Goal: Information Seeking & Learning: Find contact information

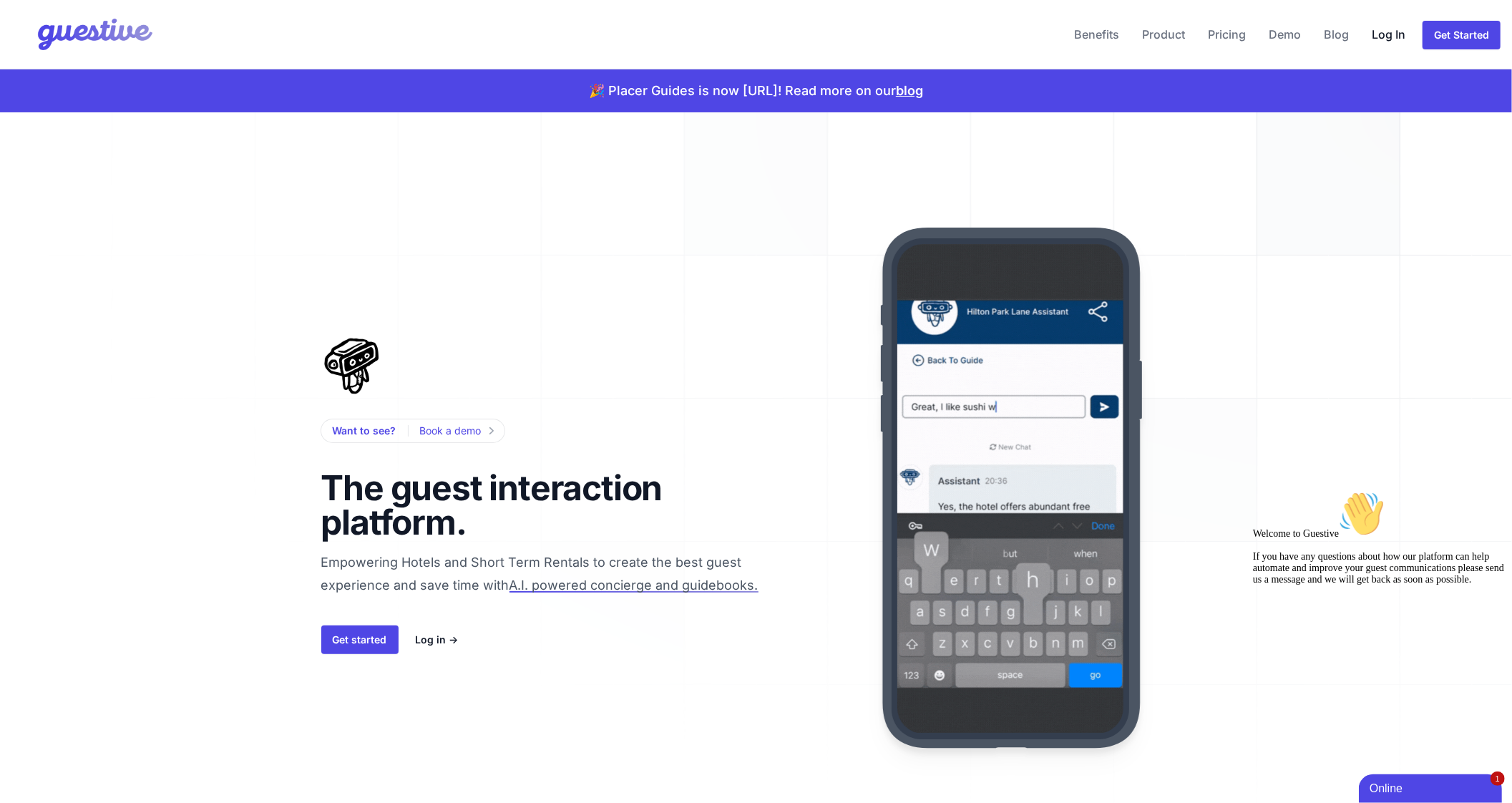
click at [1389, 46] on link "Log In" at bounding box center [1389, 34] width 45 height 34
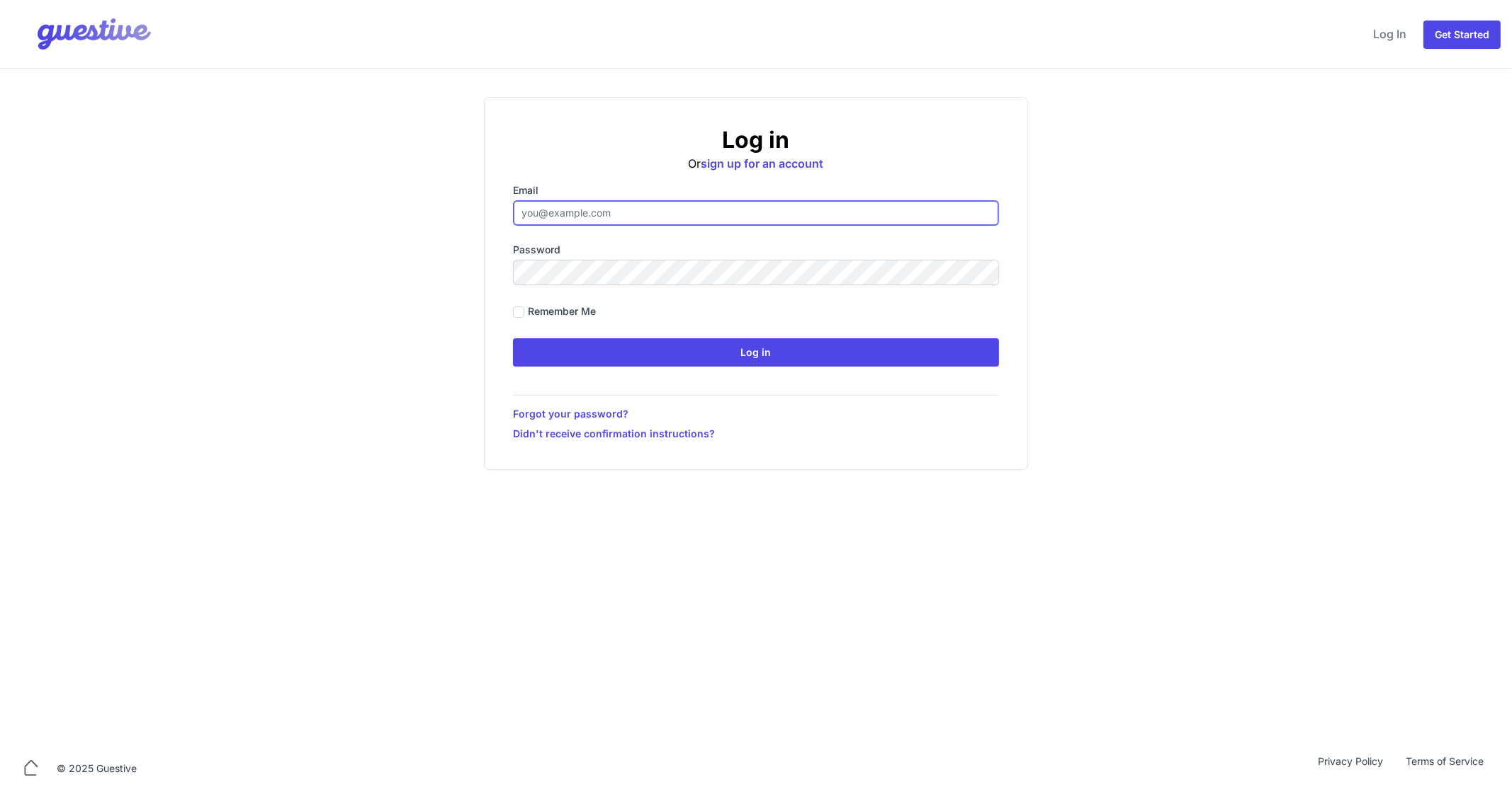
type input "ben@aplacelikehome.co.uk"
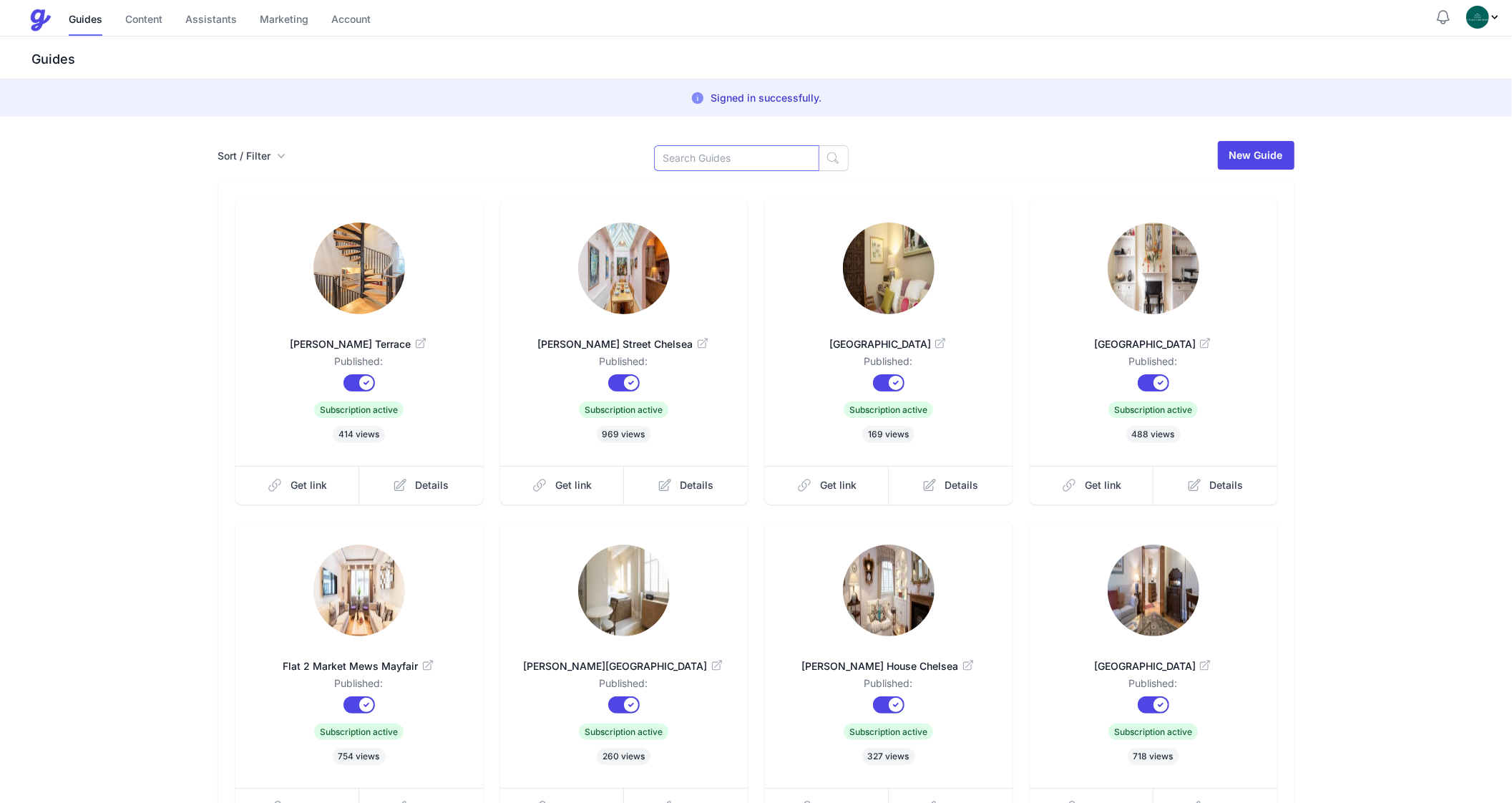
click at [742, 170] on input at bounding box center [737, 159] width 166 height 26
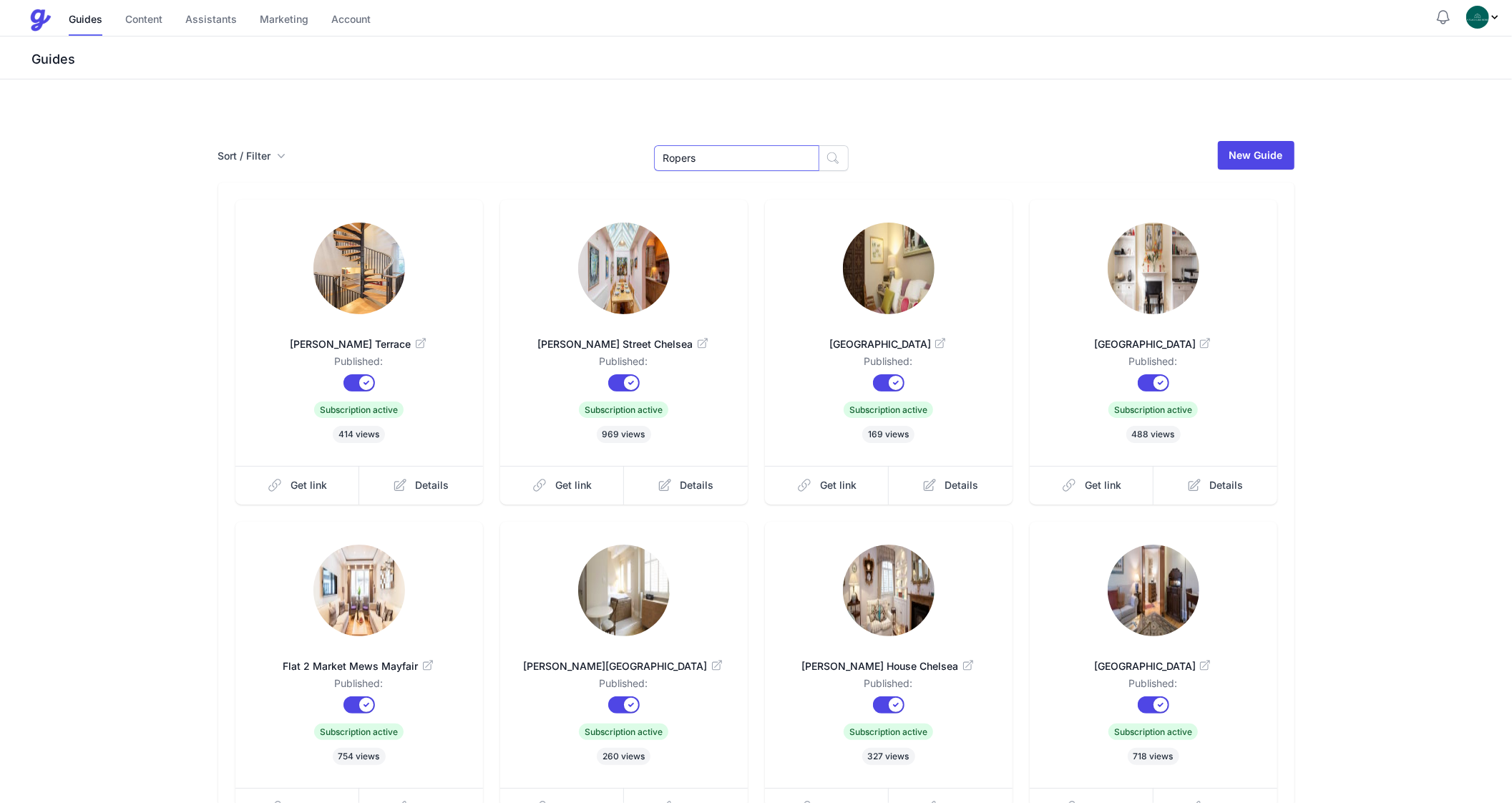
type input "Ropers"
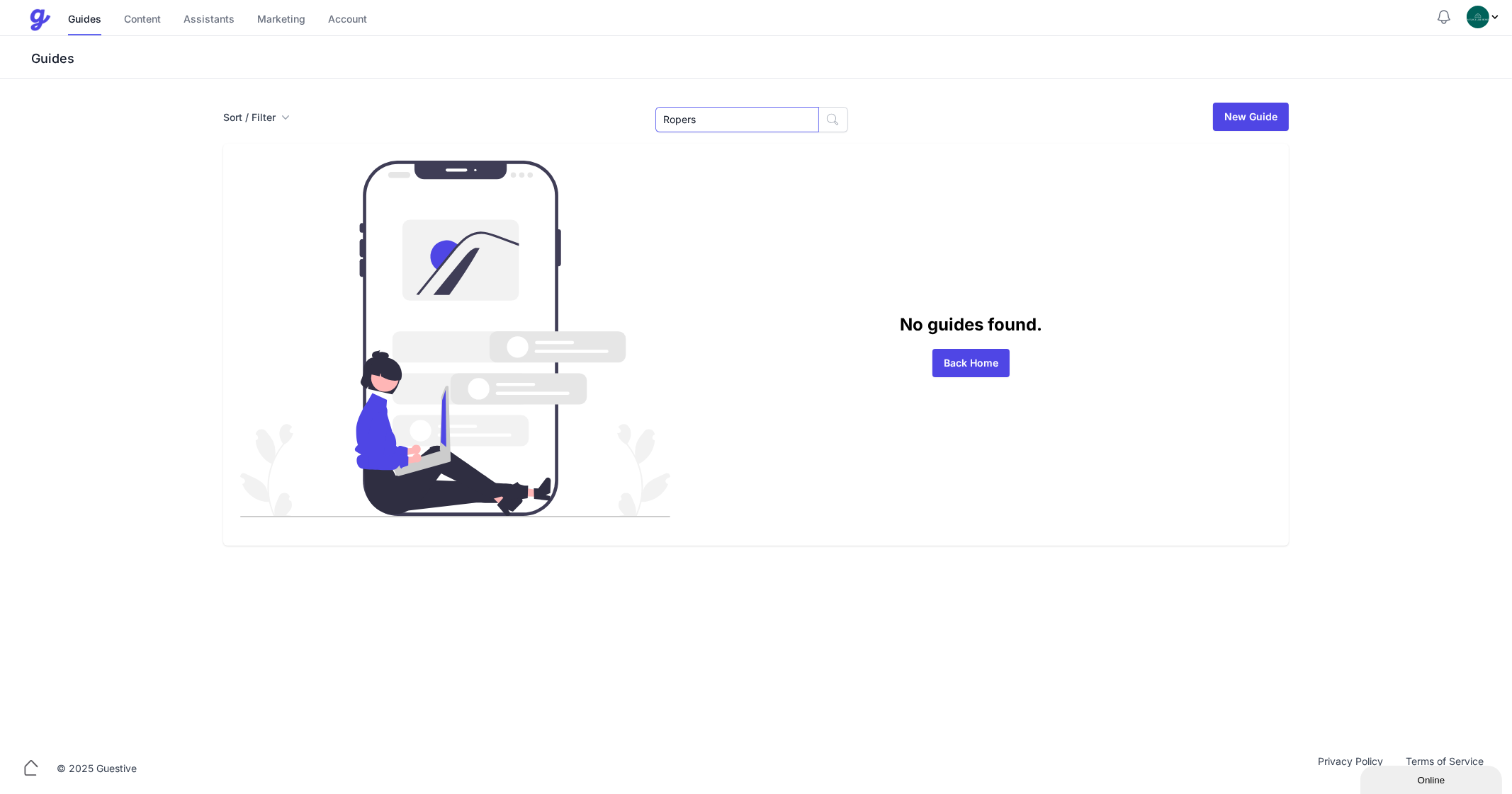
click at [733, 113] on input "Ropers" at bounding box center [737, 120] width 164 height 26
type input "14"
click at [700, 118] on input "14" at bounding box center [737, 120] width 164 height 26
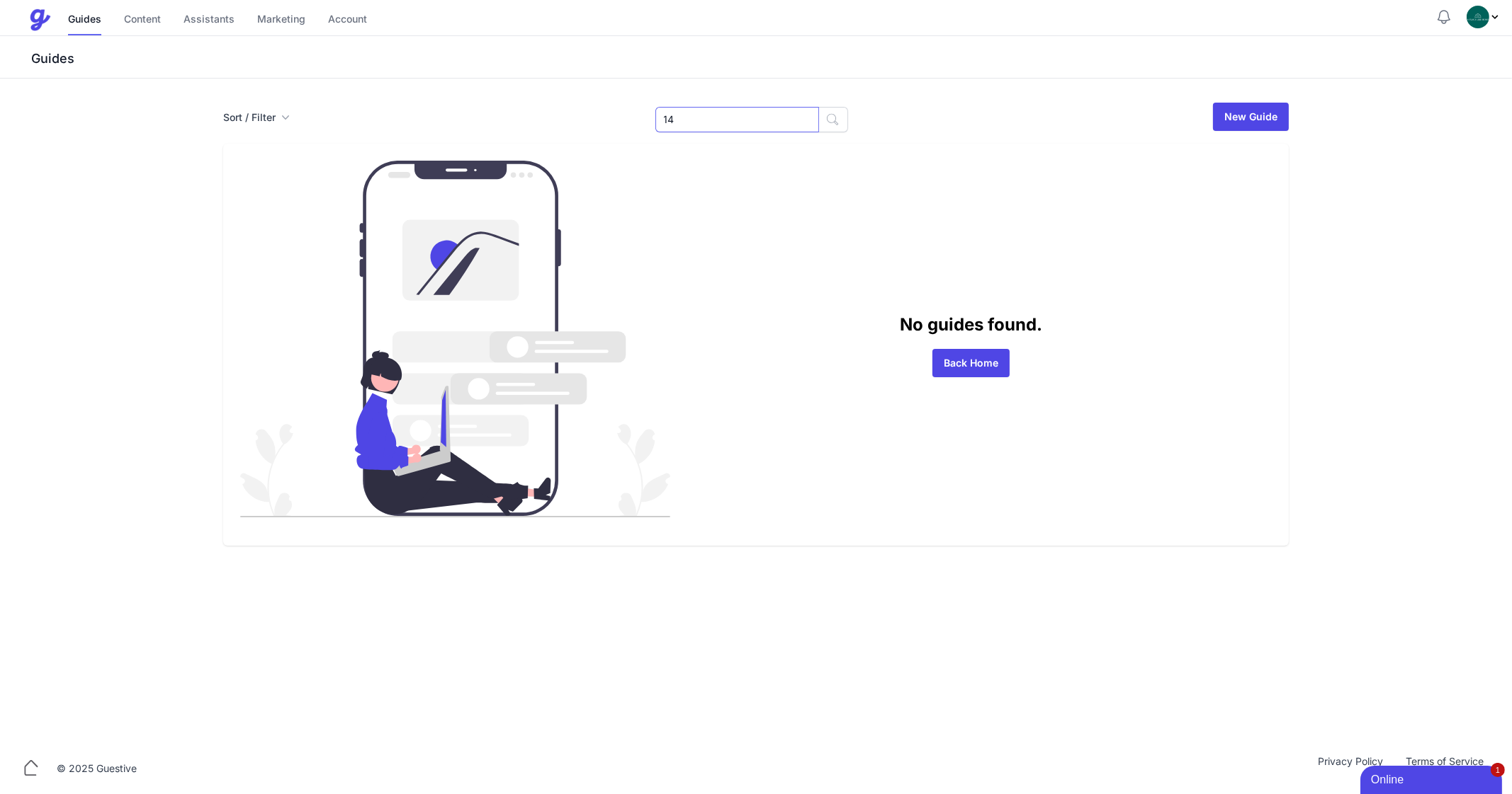
click at [700, 118] on input "14" at bounding box center [737, 120] width 164 height 26
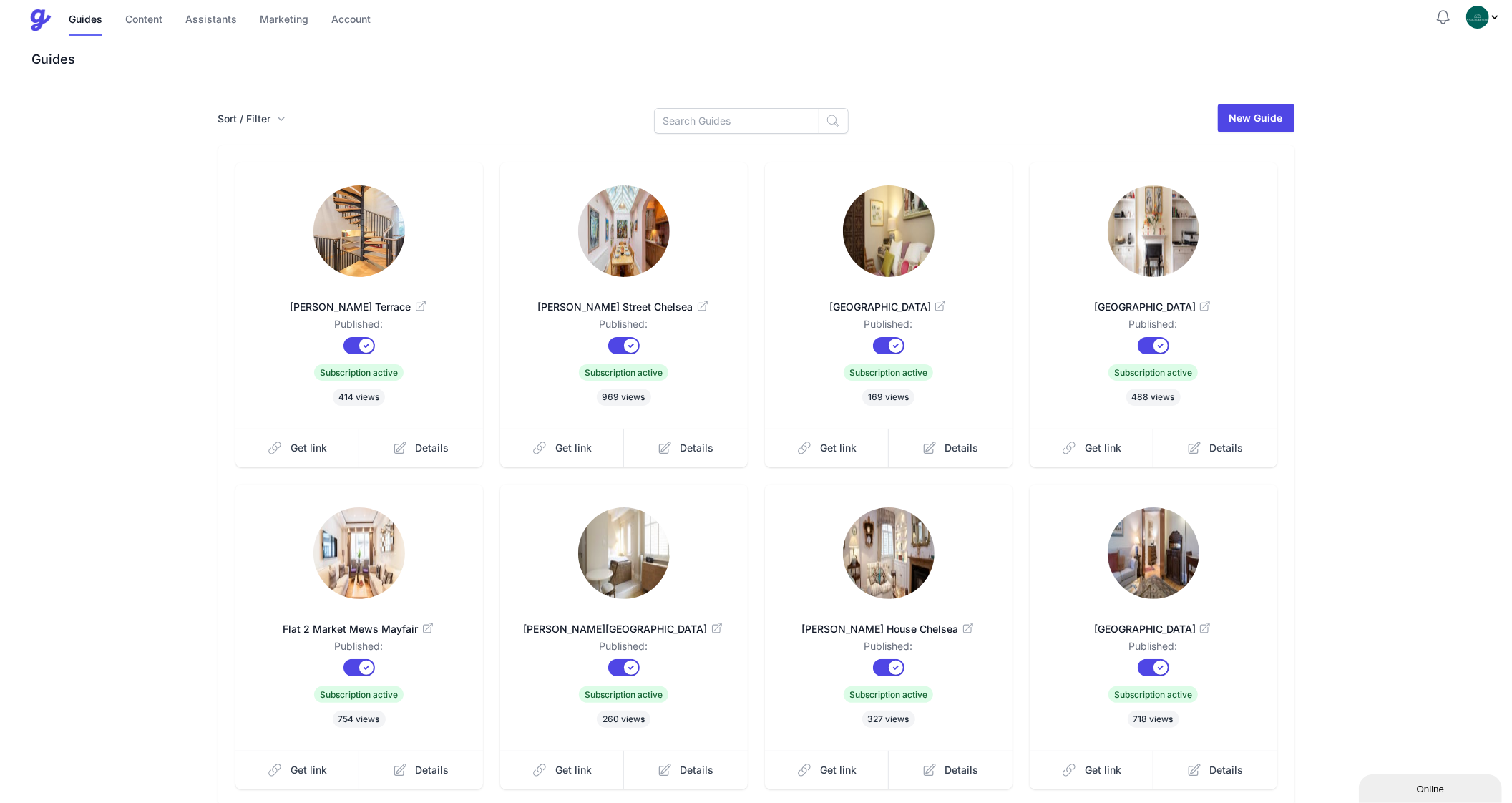
click at [715, 134] on div "Sort / Filter Sort Name Created Unsorted All Published Unpublished Archived New…" at bounding box center [756, 476] width 1099 height 749
click at [709, 129] on input at bounding box center [737, 121] width 166 height 26
type input "Flat"
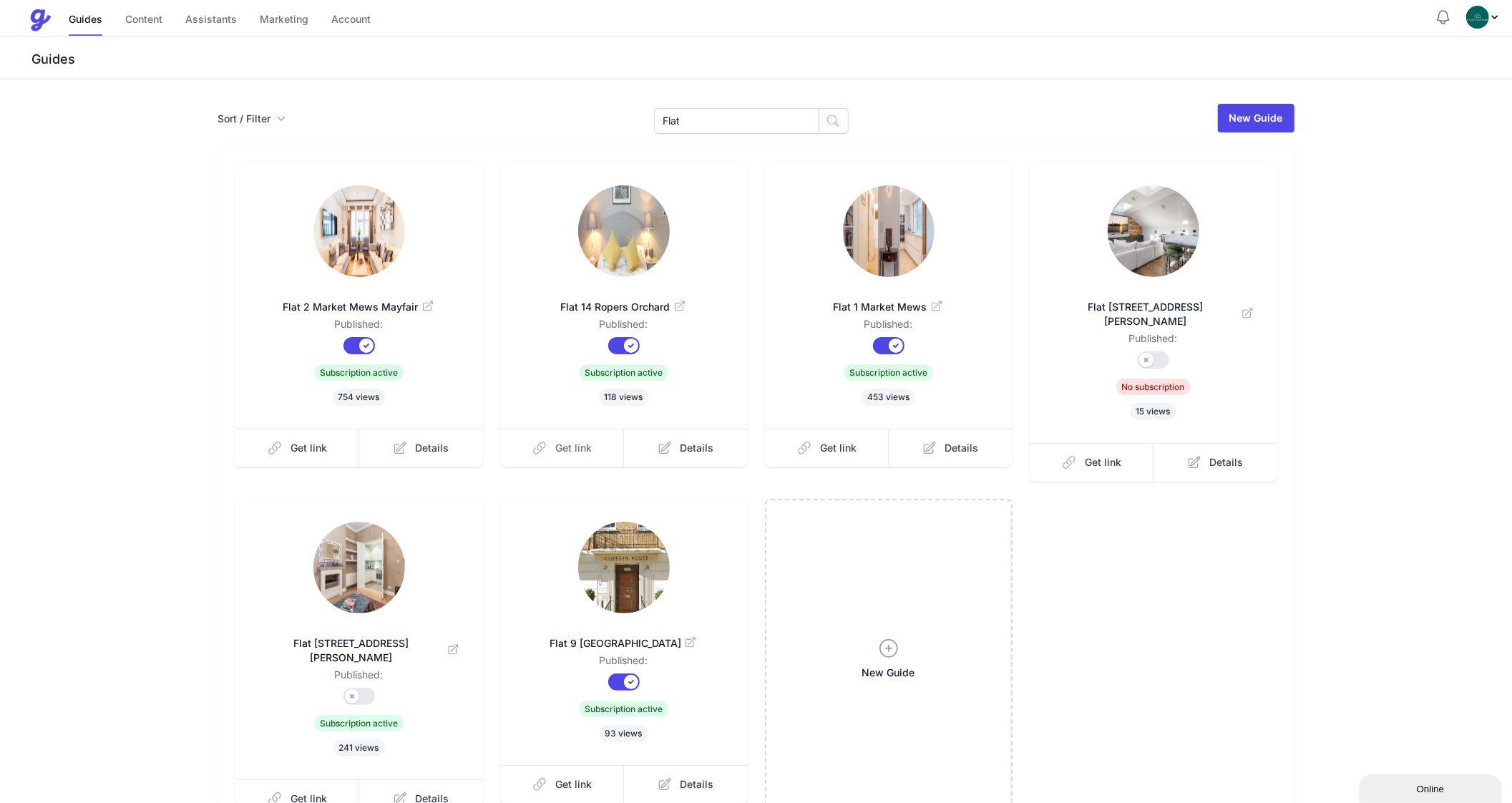
click at [566, 449] on span "Get link" at bounding box center [573, 448] width 37 height 14
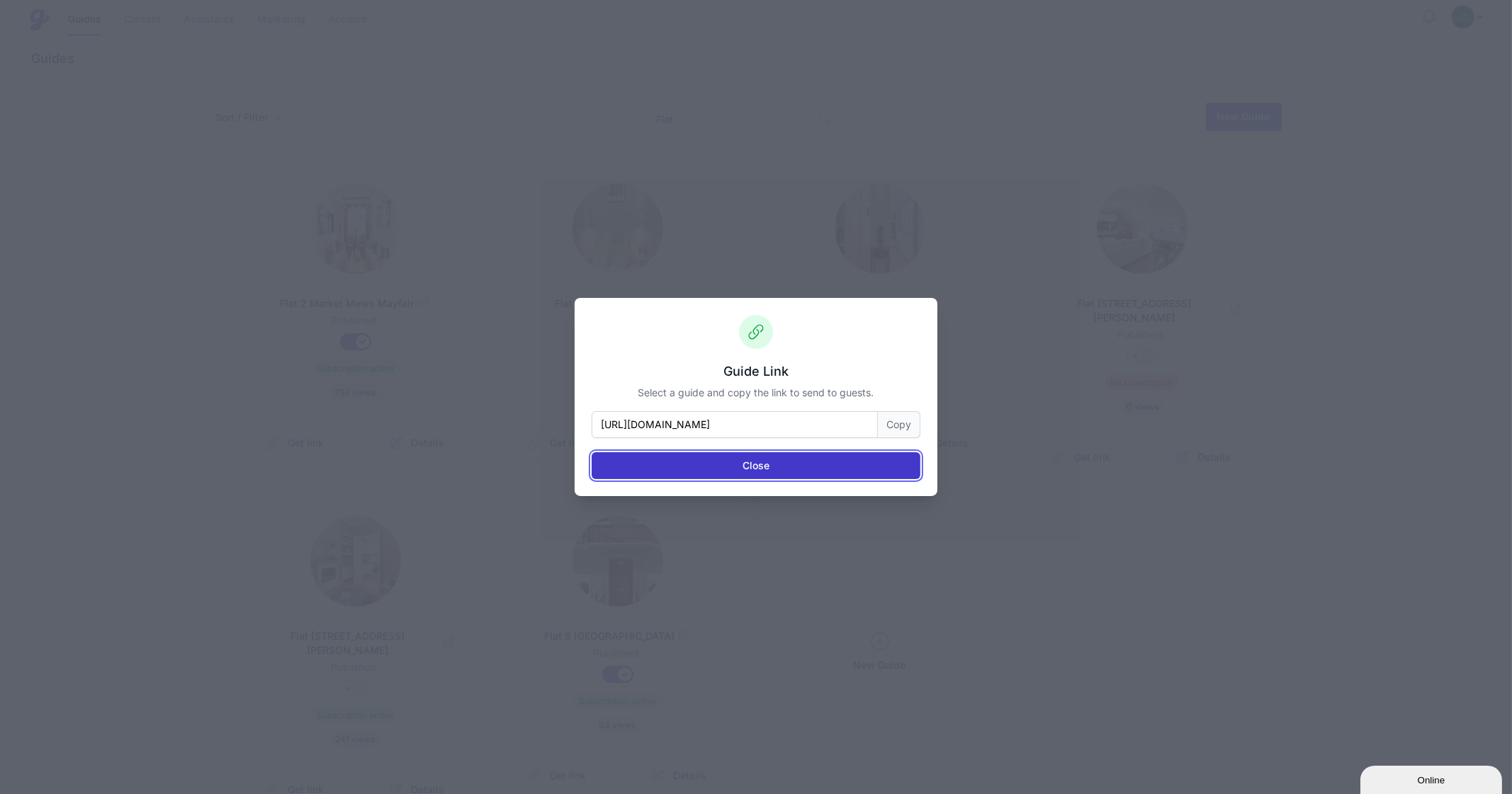
click at [800, 469] on button "Close" at bounding box center [756, 466] width 329 height 27
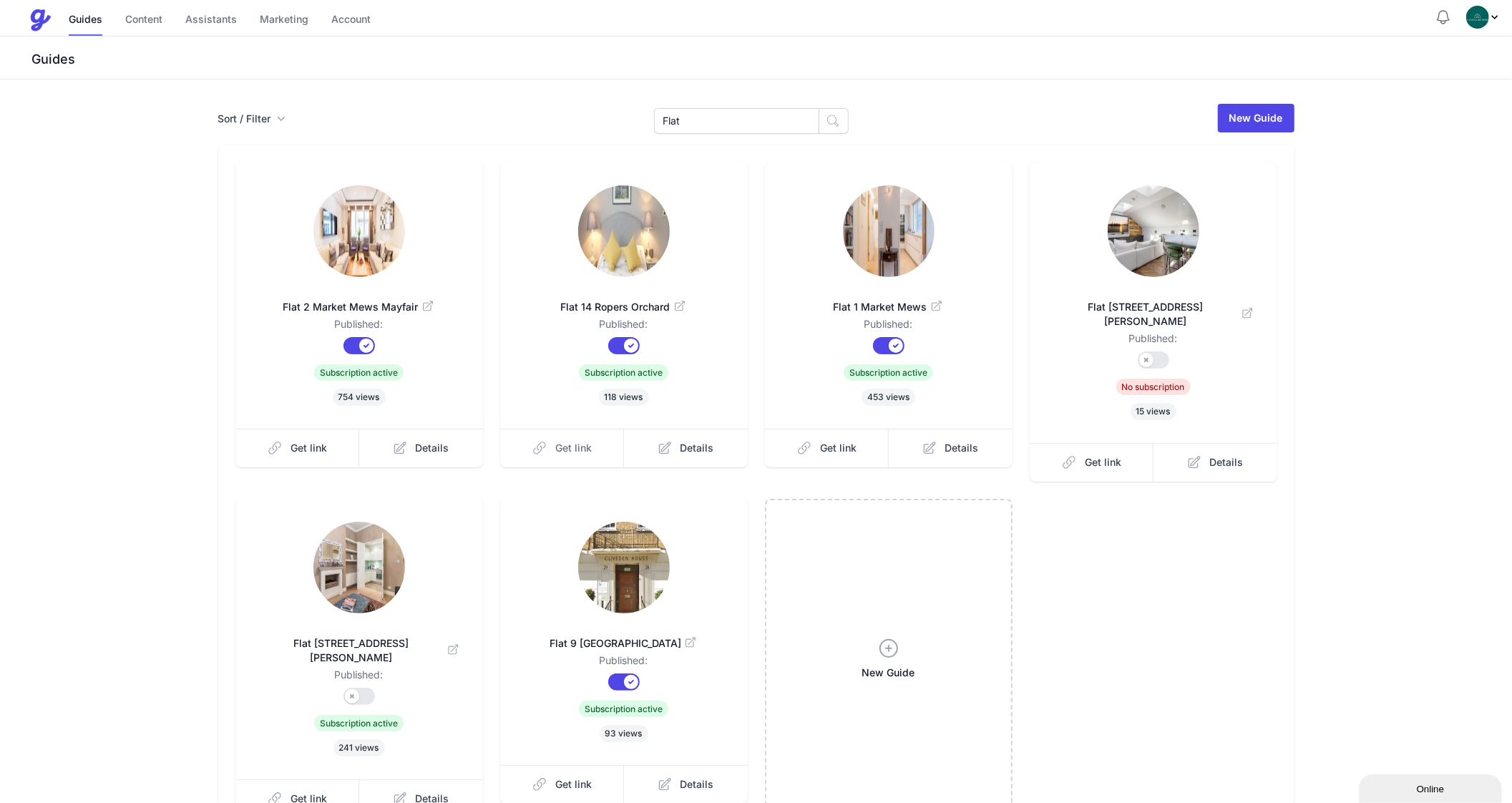
click at [542, 453] on icon at bounding box center [539, 448] width 14 height 14
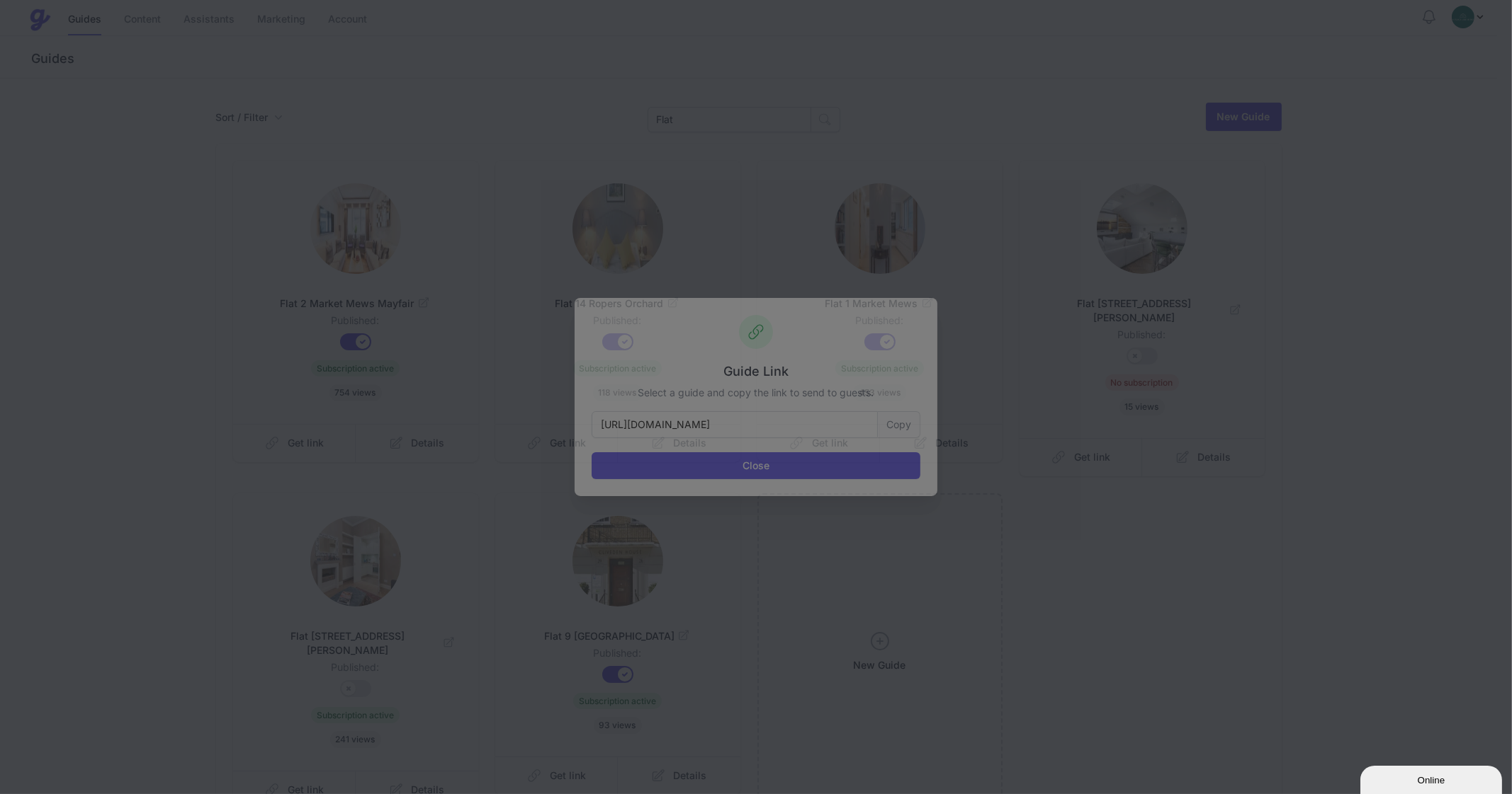
click at [901, 426] on button "Copy" at bounding box center [899, 424] width 42 height 27
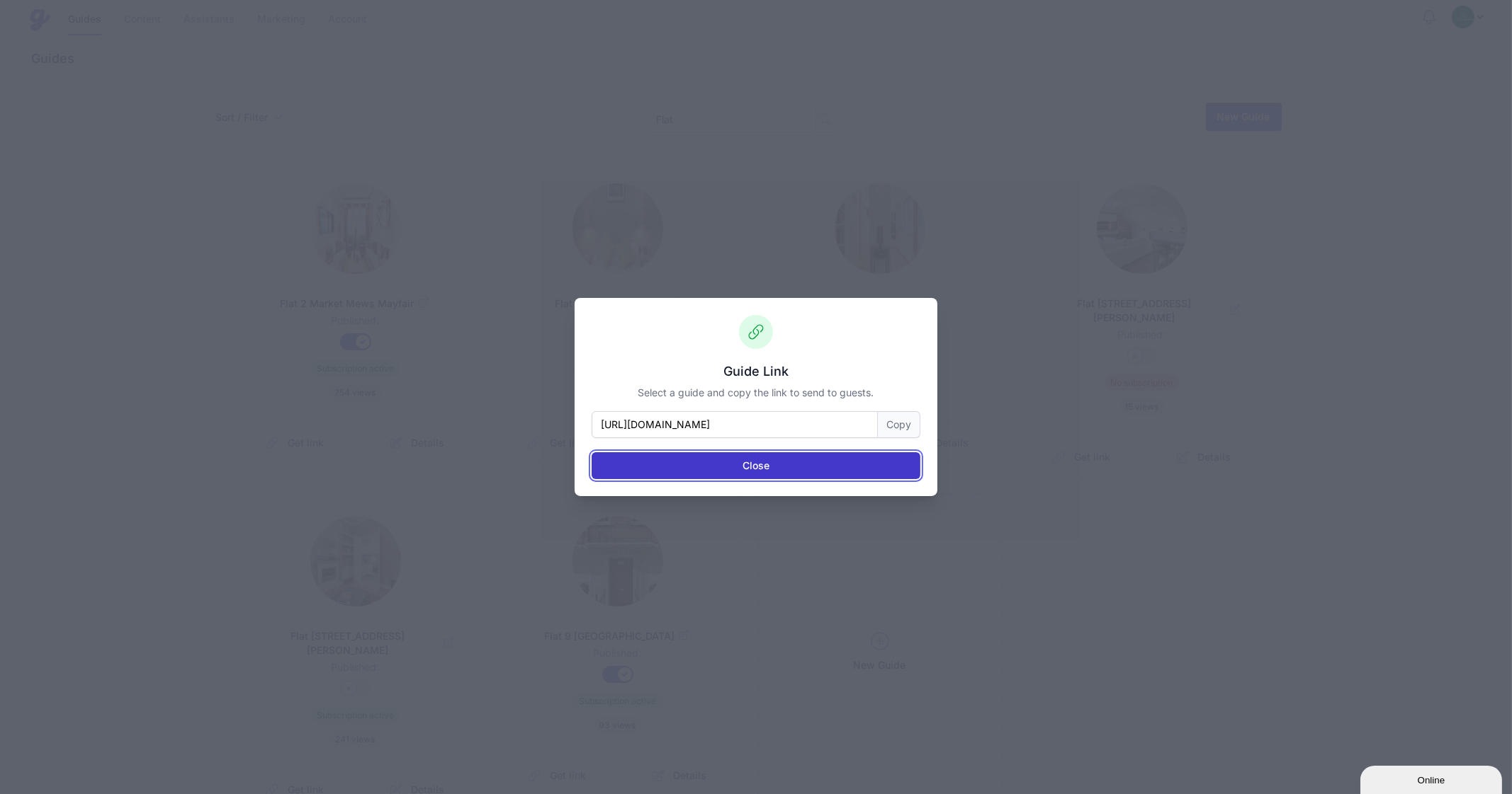
click at [680, 466] on button "Close" at bounding box center [756, 466] width 329 height 27
